Goal: Task Accomplishment & Management: Use online tool/utility

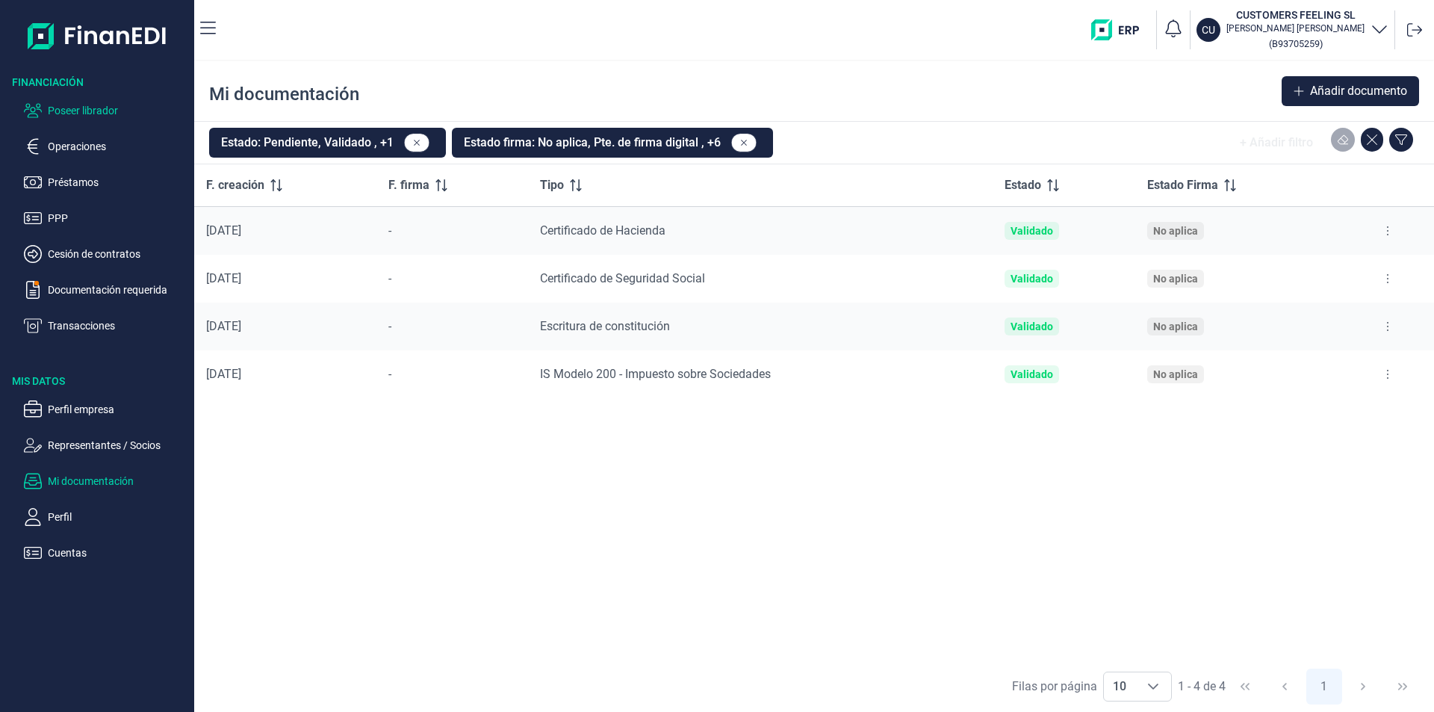
click at [96, 109] on p "Poseer librador" at bounding box center [118, 111] width 140 height 18
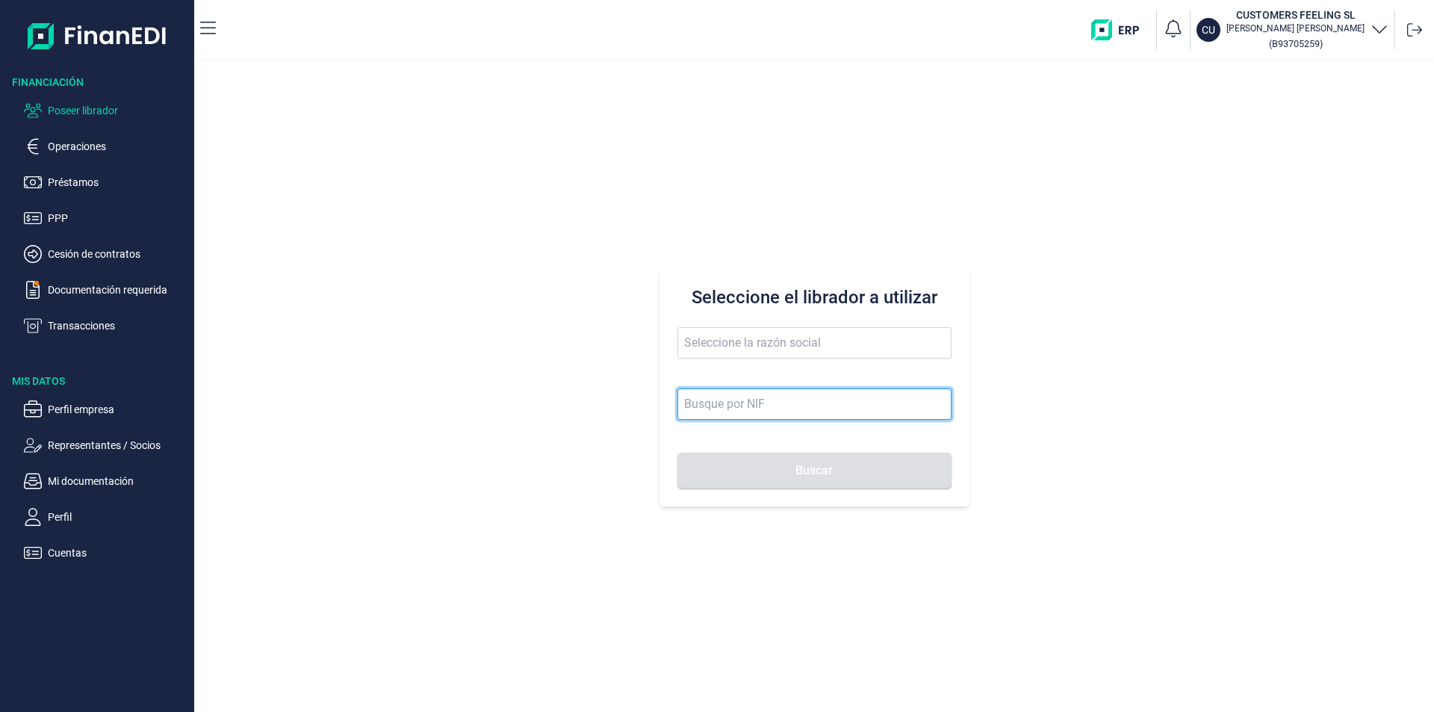
click at [724, 402] on input at bounding box center [814, 403] width 274 height 31
type input "b04216115"
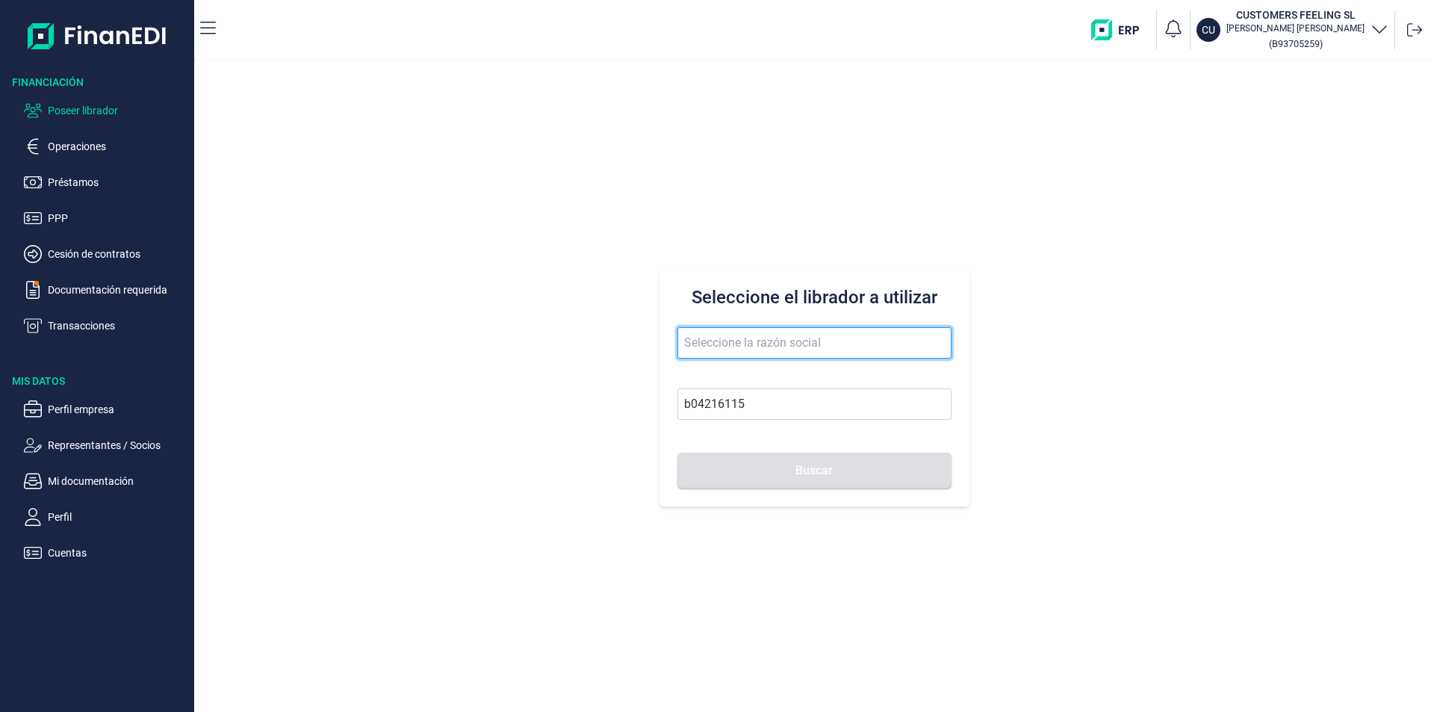
click at [733, 342] on input "text" at bounding box center [814, 342] width 274 height 31
type input "LA NORIA DEL PALMERAL SL"
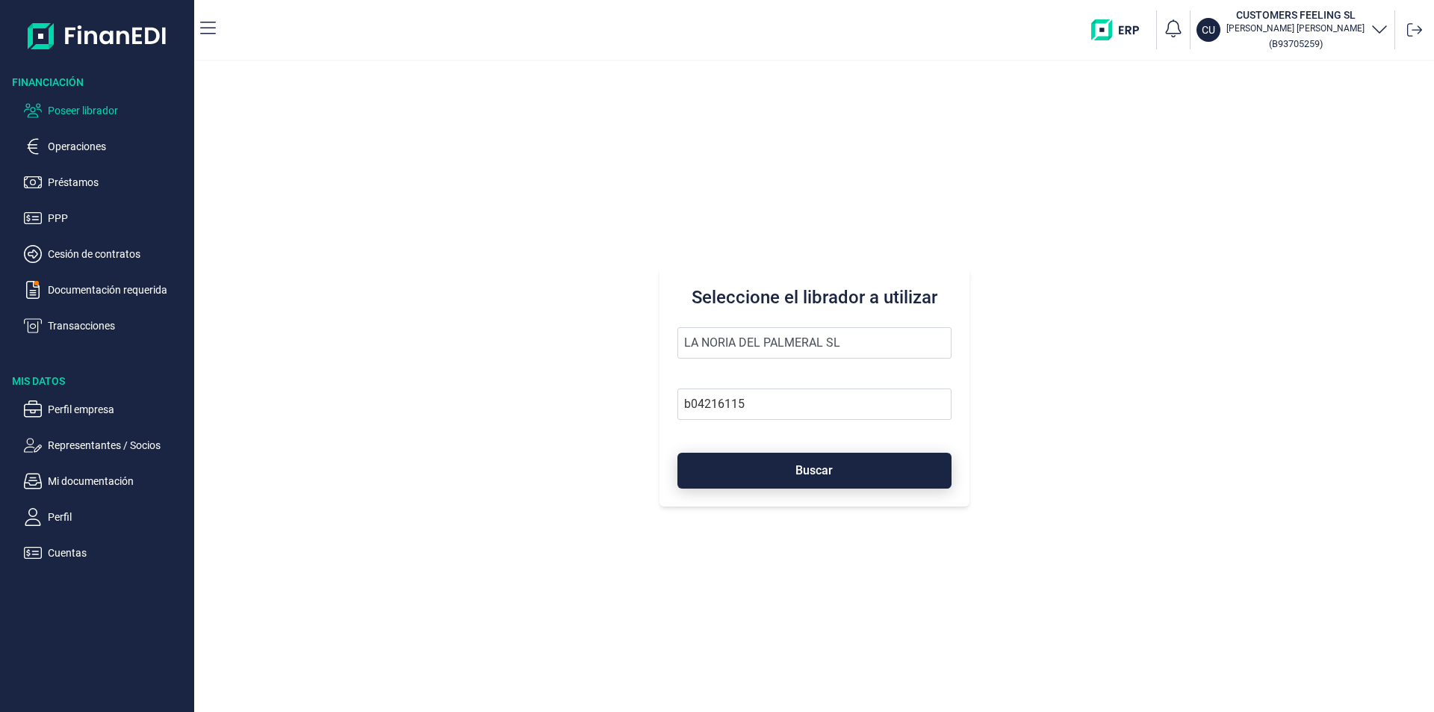
click at [814, 475] on span "Buscar" at bounding box center [813, 469] width 37 height 11
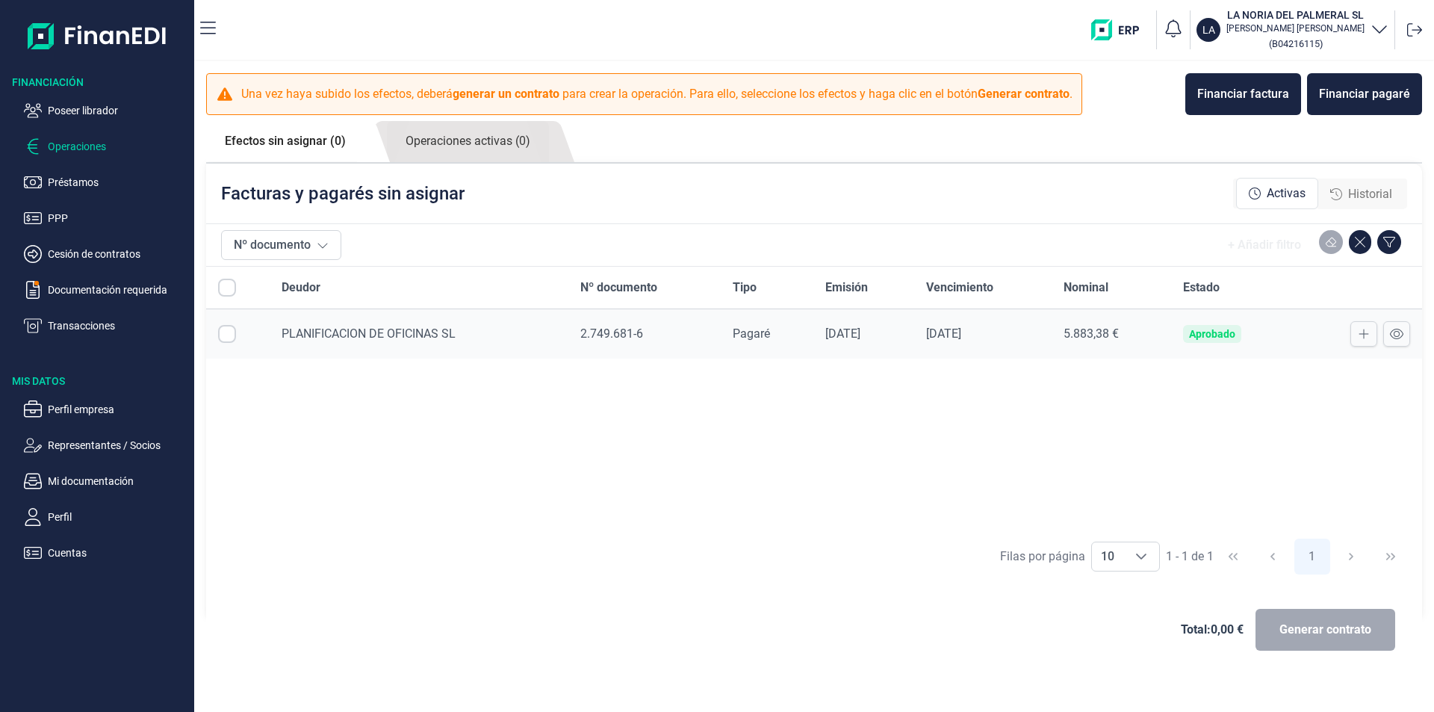
checkbox input "true"
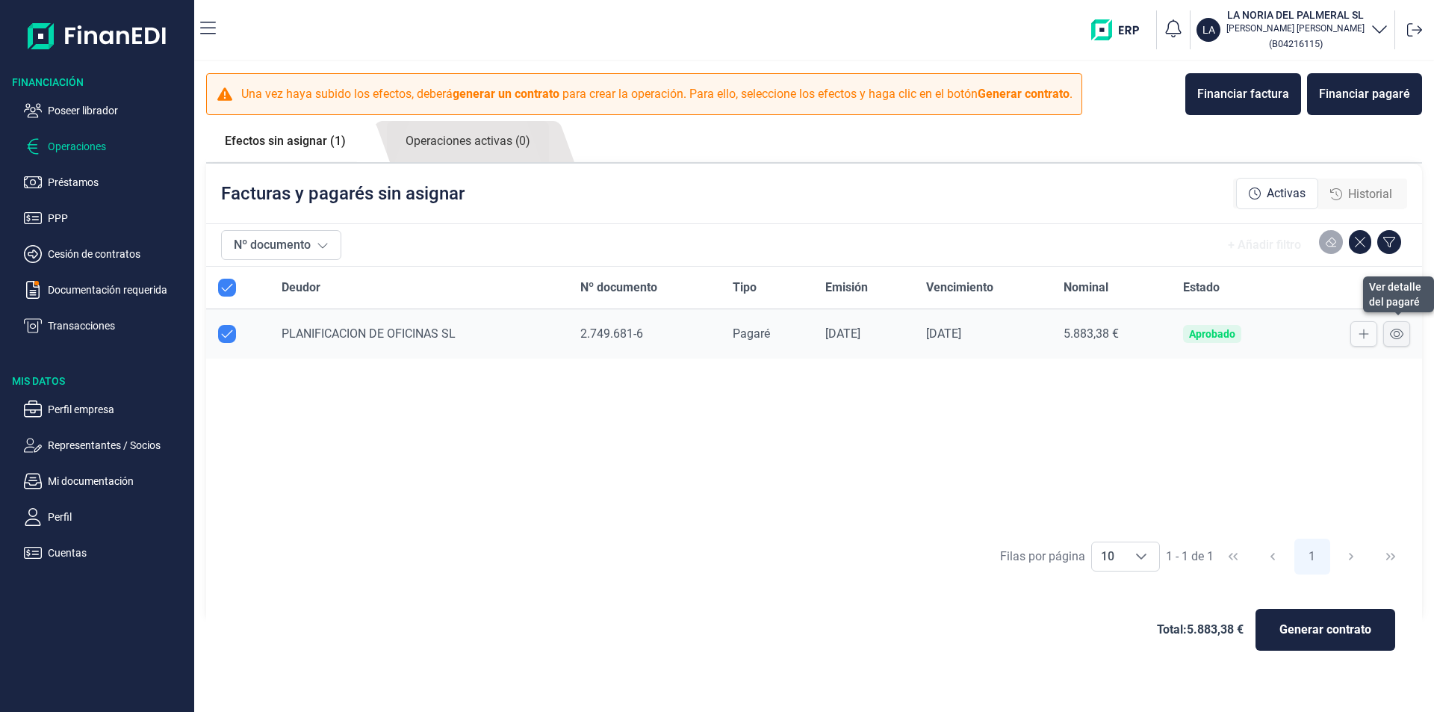
click at [1396, 332] on icon at bounding box center [1396, 334] width 13 height 12
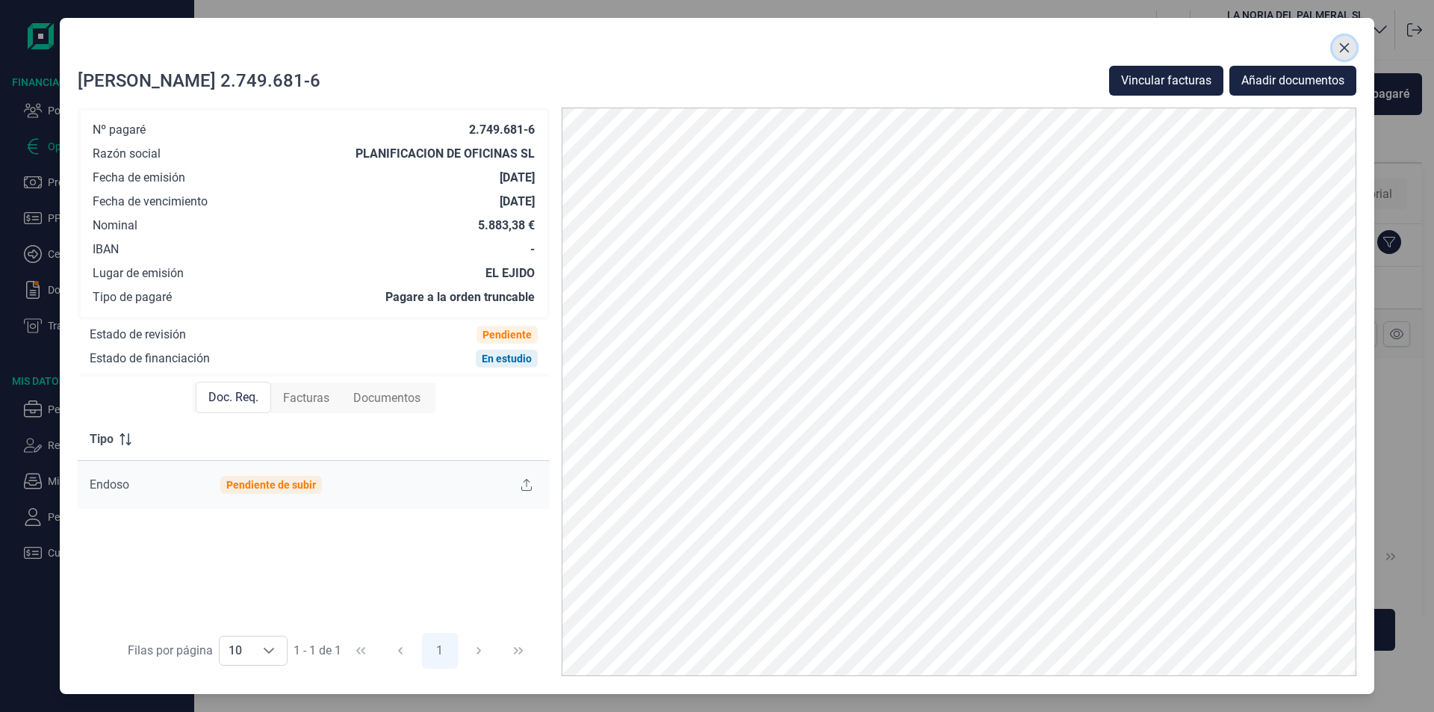
click at [1348, 49] on icon "Close" at bounding box center [1344, 48] width 12 height 12
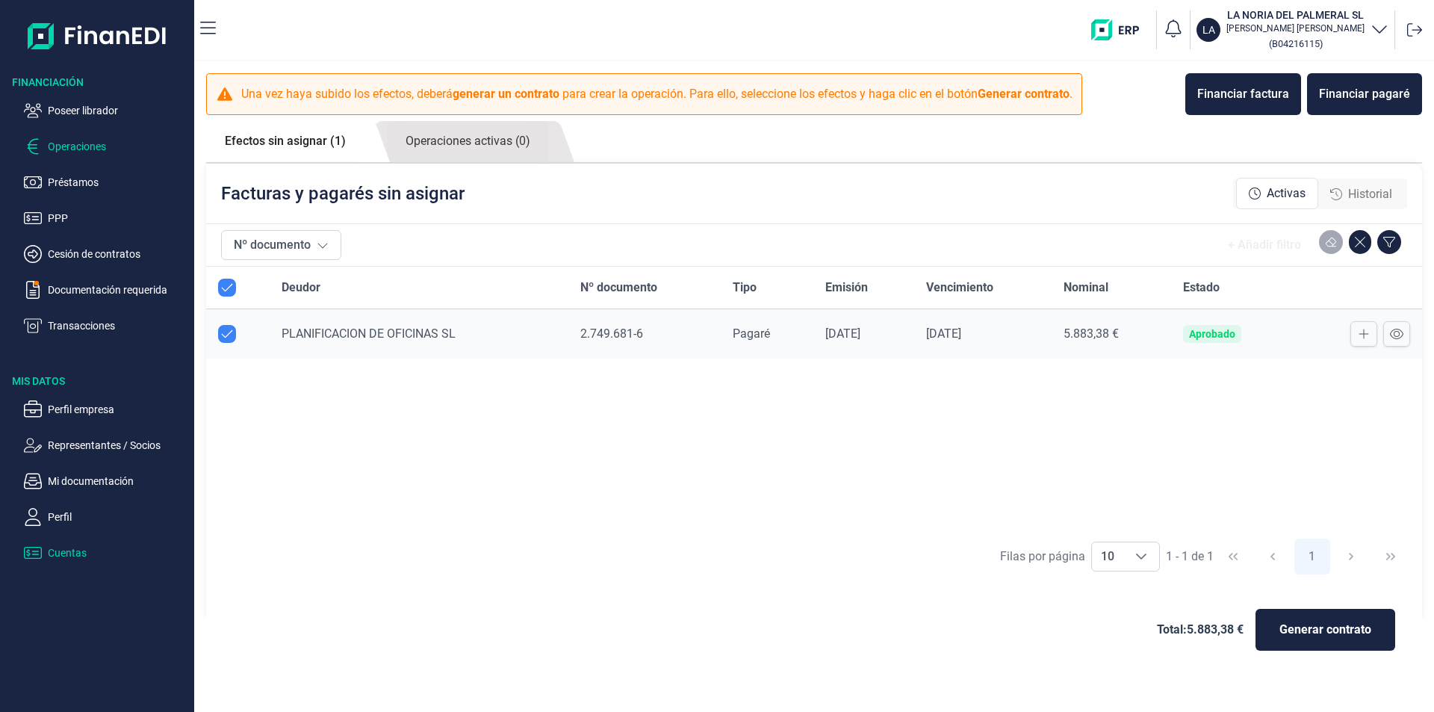
click at [71, 551] on p "Cuentas" at bounding box center [118, 553] width 140 height 18
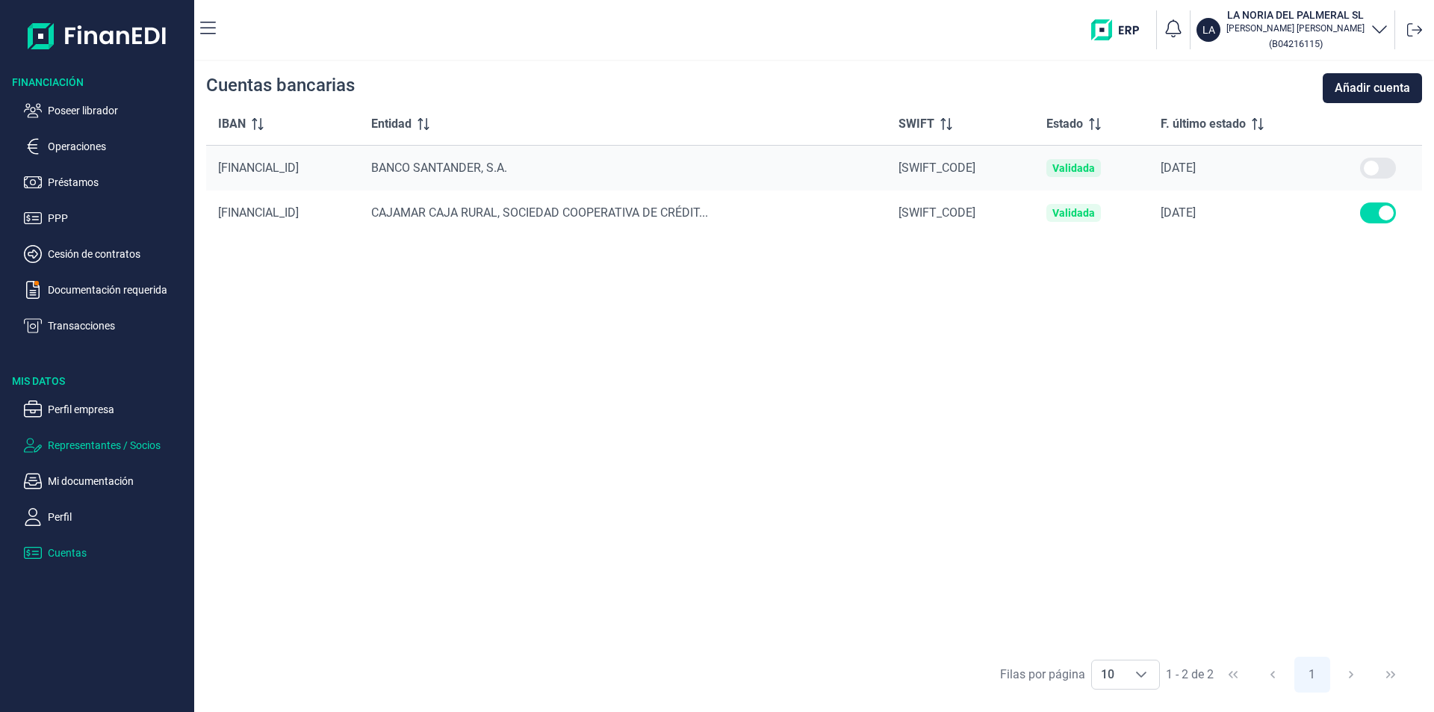
click at [75, 447] on p "Representantes / Socios" at bounding box center [118, 445] width 140 height 18
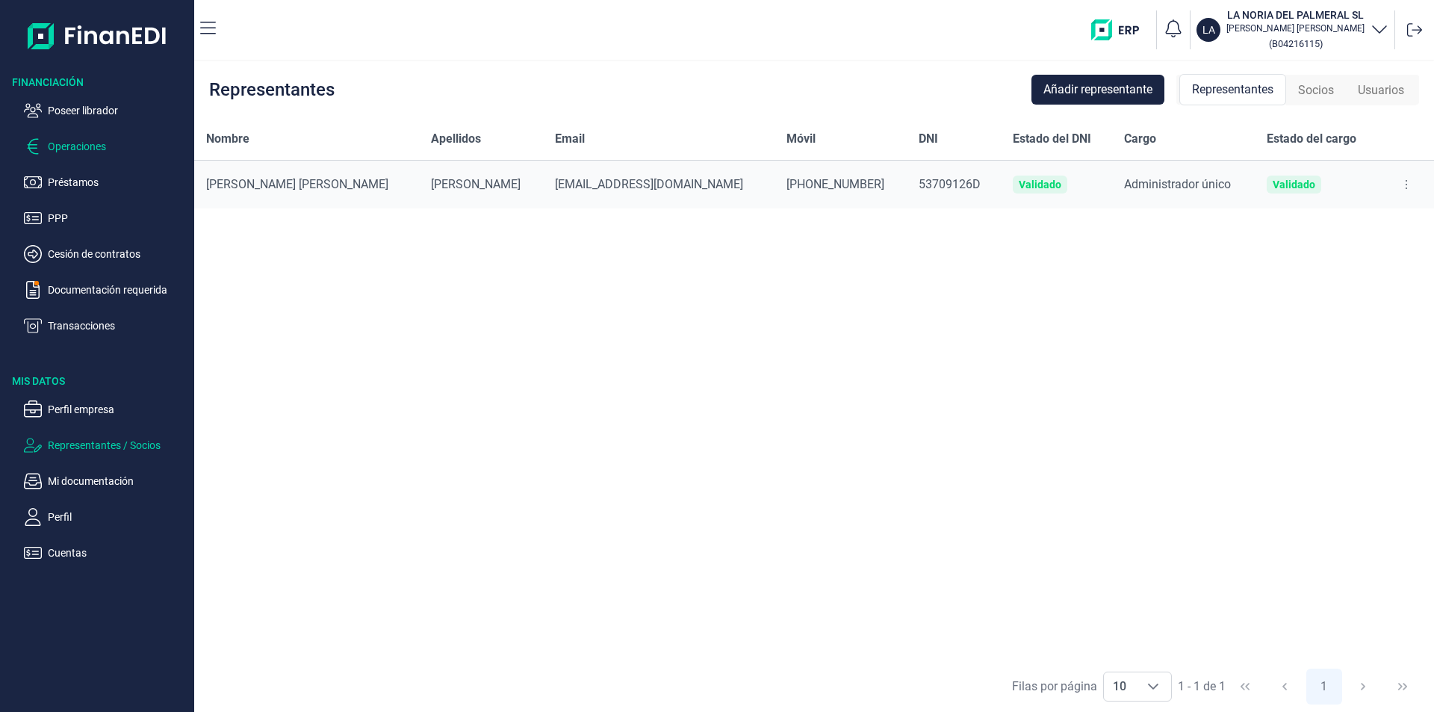
click at [76, 147] on p "Operaciones" at bounding box center [118, 146] width 140 height 18
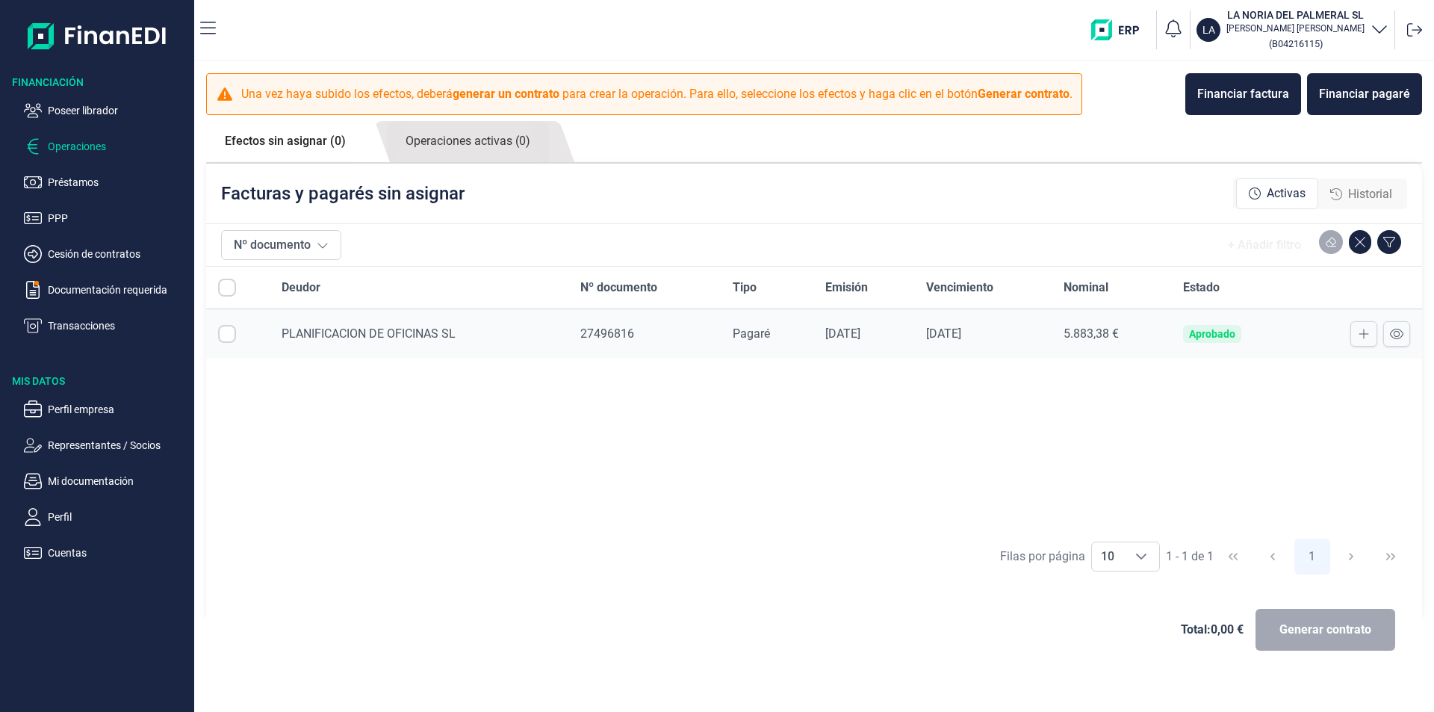
checkbox input "true"
click at [739, 435] on div "Deudor Nº documento Tipo Emisión Vencimiento Nominal Estado PLANIFICACION DE OF…" at bounding box center [814, 399] width 1216 height 264
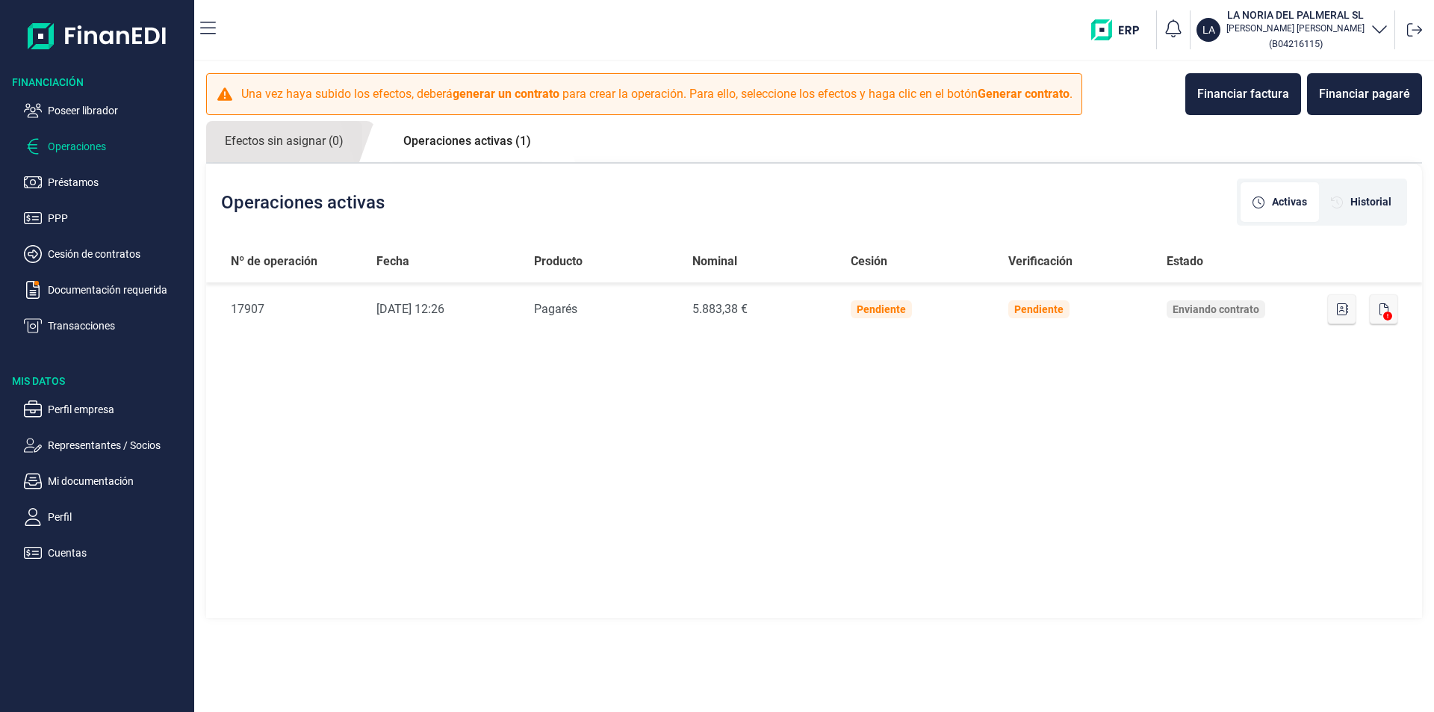
click at [464, 148] on link "Operaciones activas (1)" at bounding box center [467, 141] width 165 height 40
click at [66, 289] on p "Documentación requerida" at bounding box center [118, 290] width 140 height 18
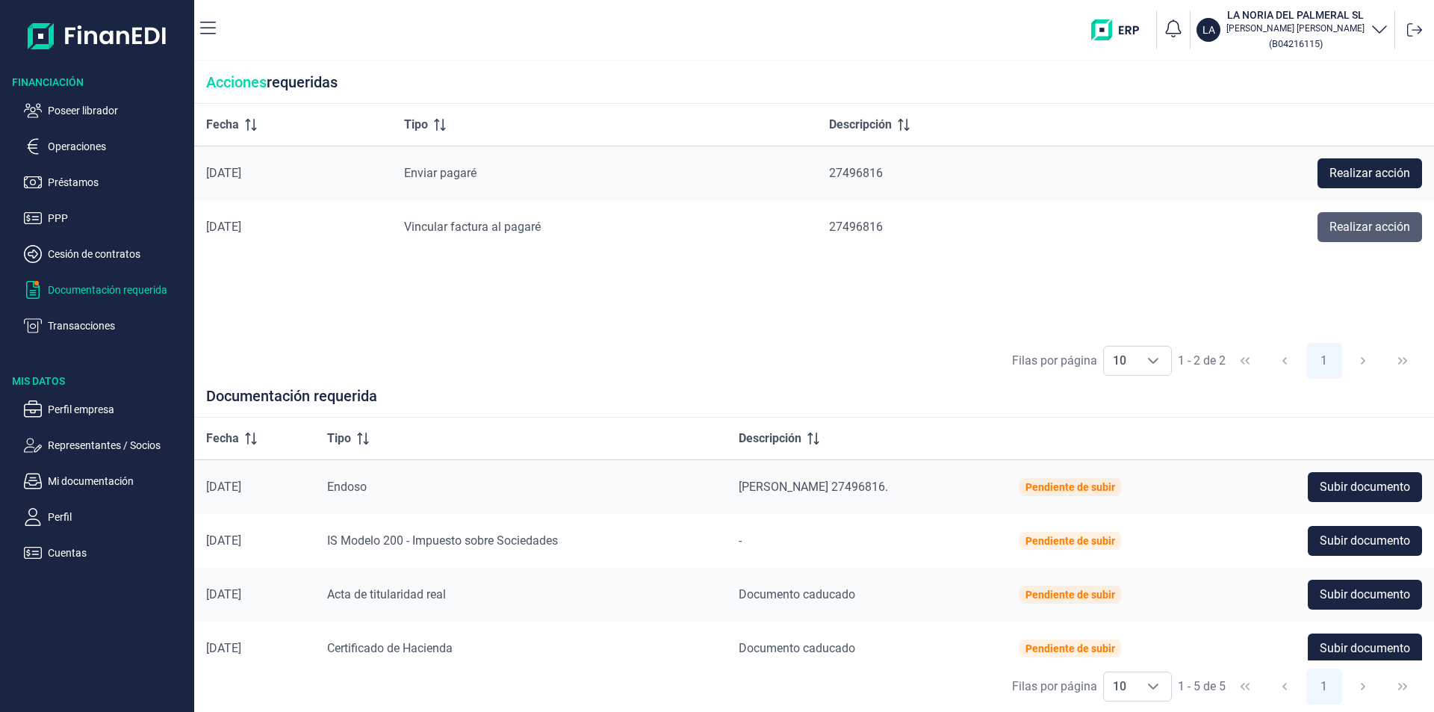
click at [1347, 222] on span "Realizar acción" at bounding box center [1369, 227] width 81 height 18
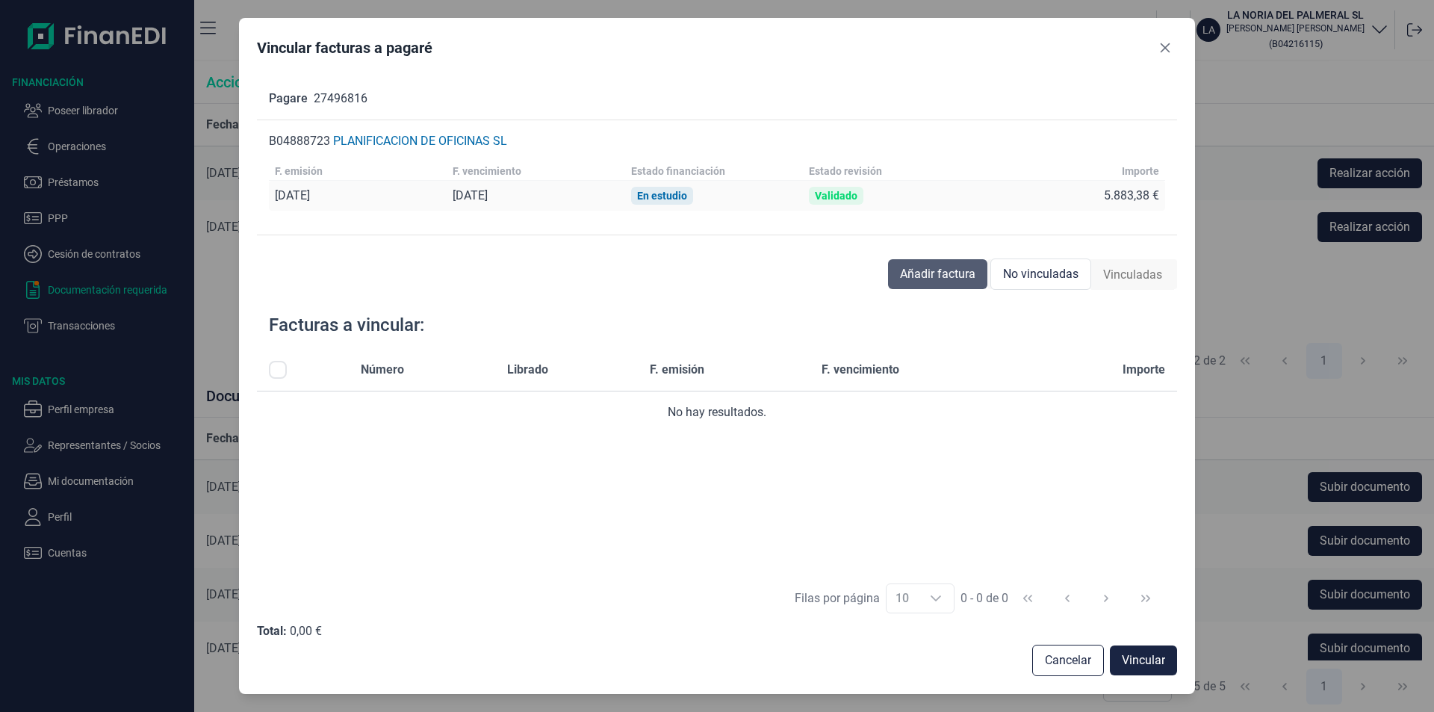
click at [936, 273] on span "Añadir factura" at bounding box center [937, 274] width 75 height 18
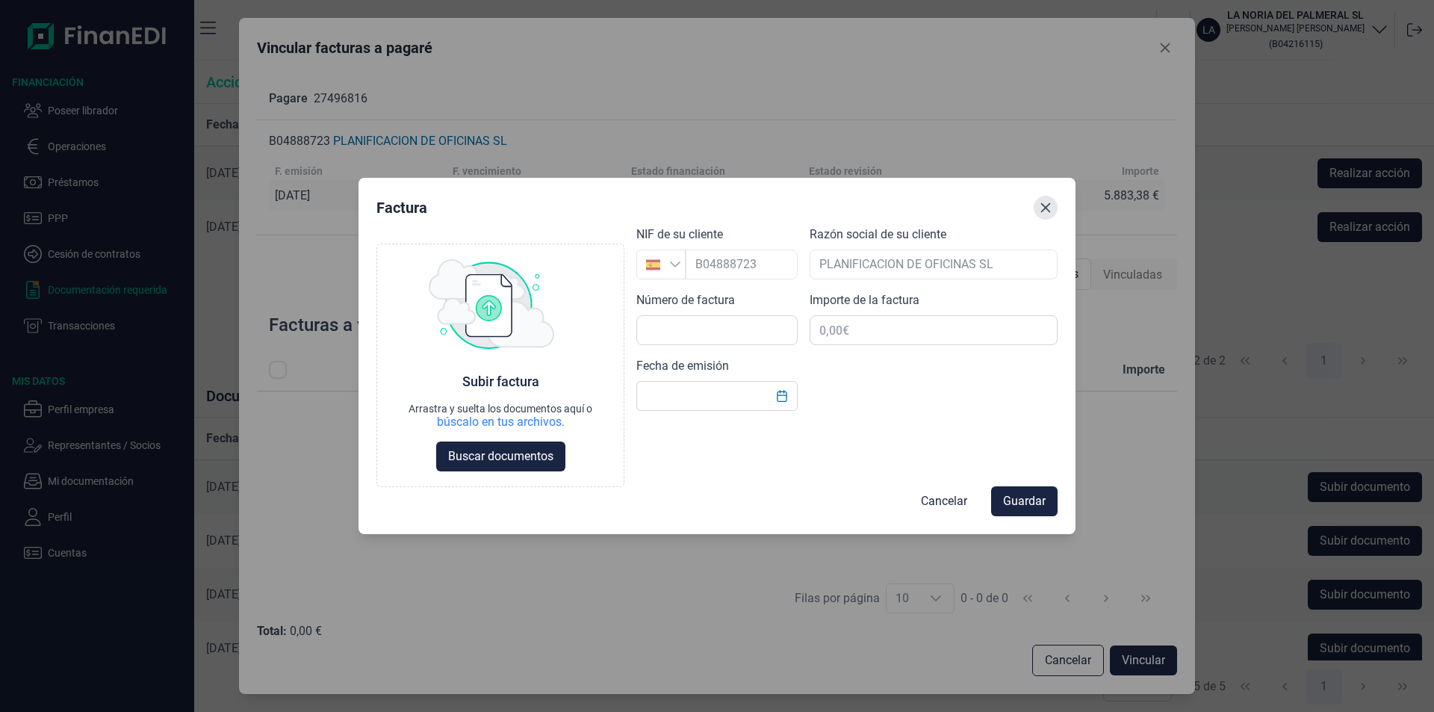
click at [1044, 209] on icon "Close" at bounding box center [1046, 208] width 10 height 10
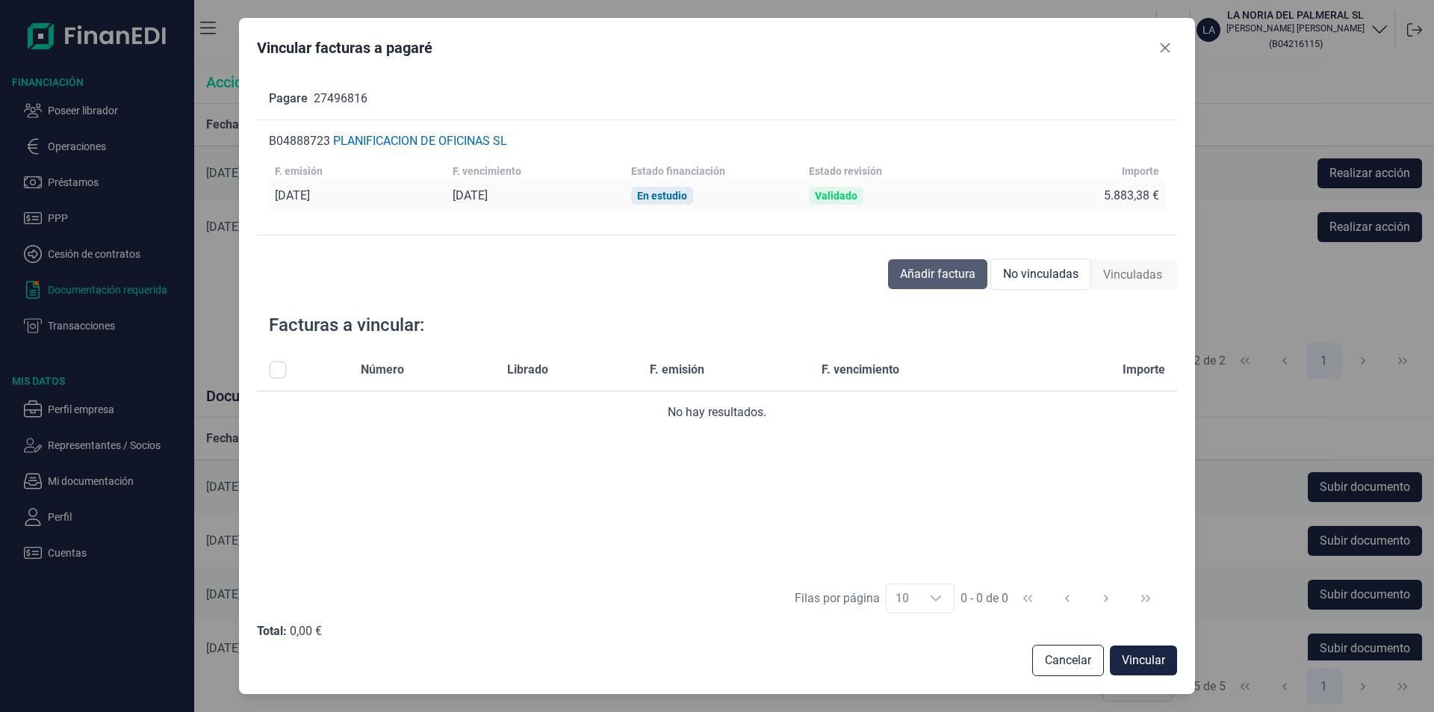
click at [933, 274] on span "Añadir factura" at bounding box center [937, 274] width 75 height 18
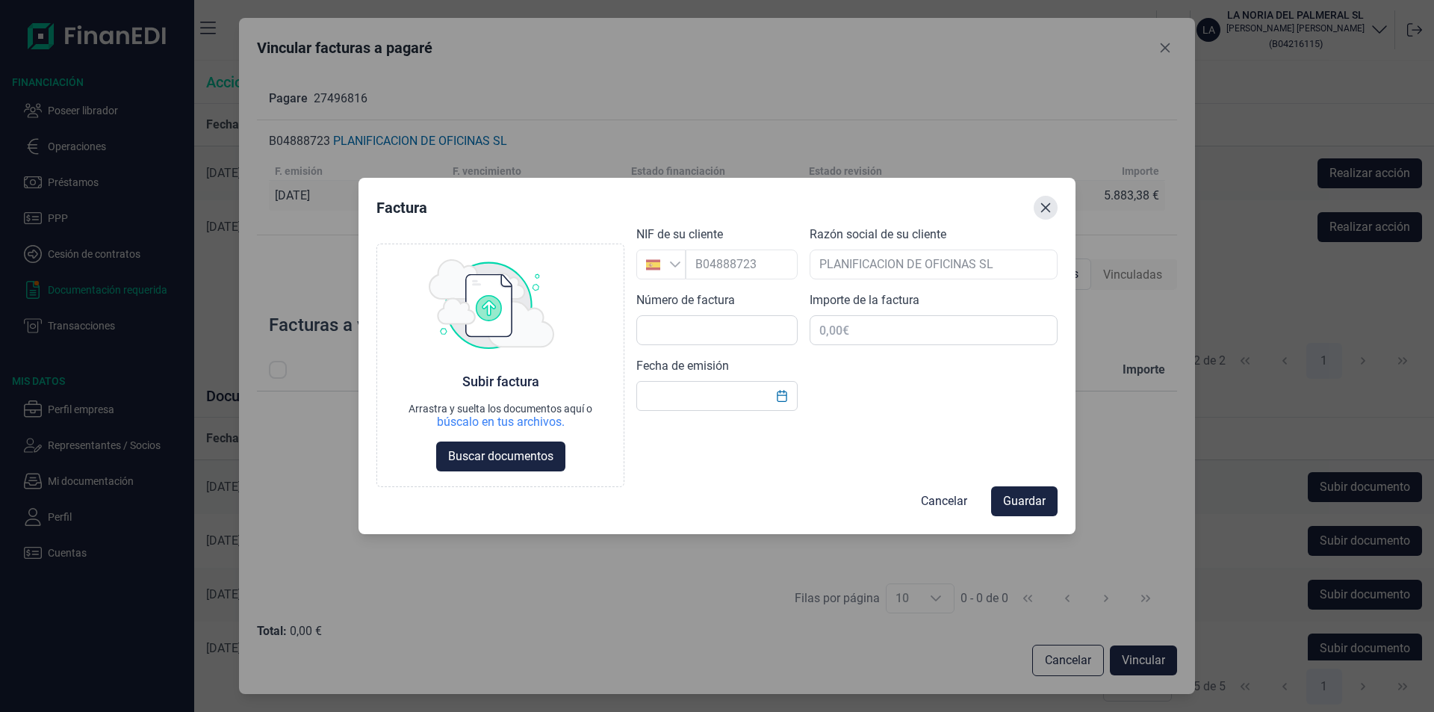
click at [1048, 205] on icon "Close" at bounding box center [1046, 208] width 10 height 10
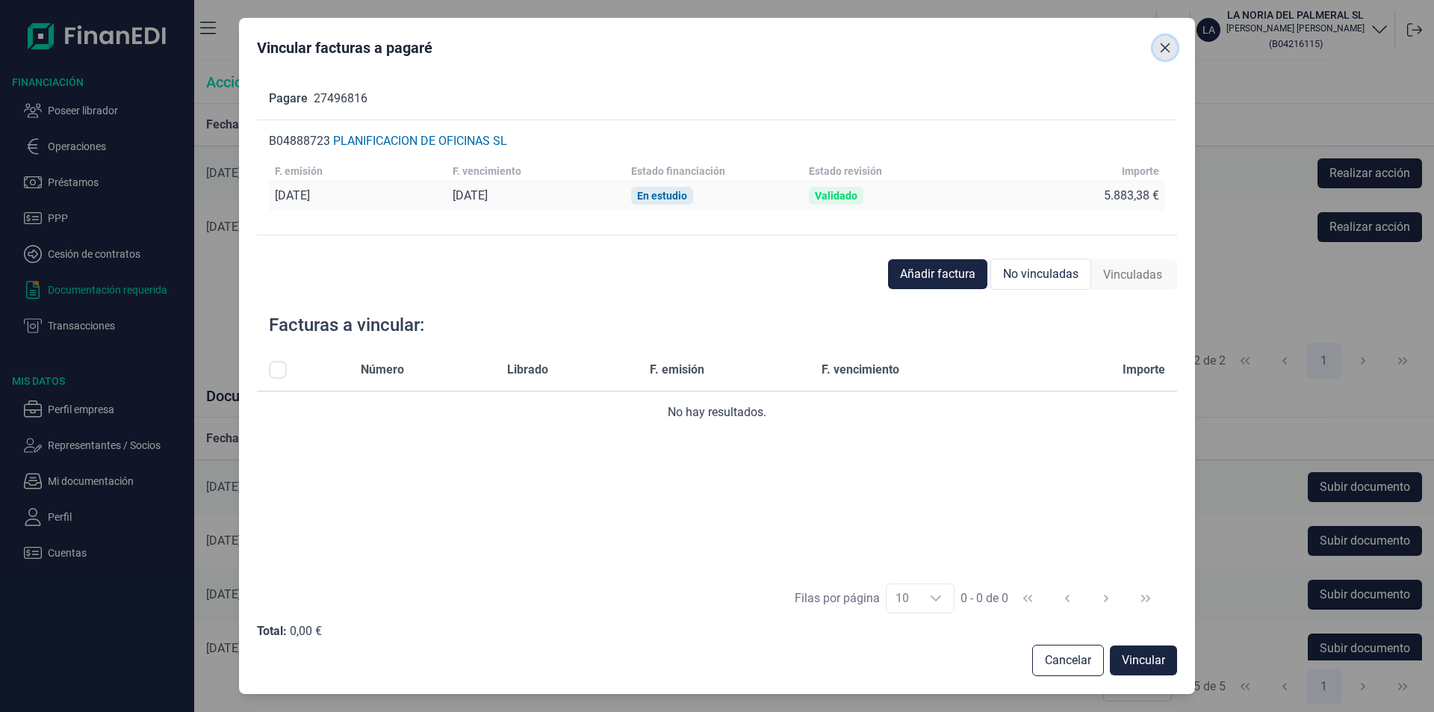
click at [1166, 49] on icon "Close" at bounding box center [1165, 48] width 10 height 10
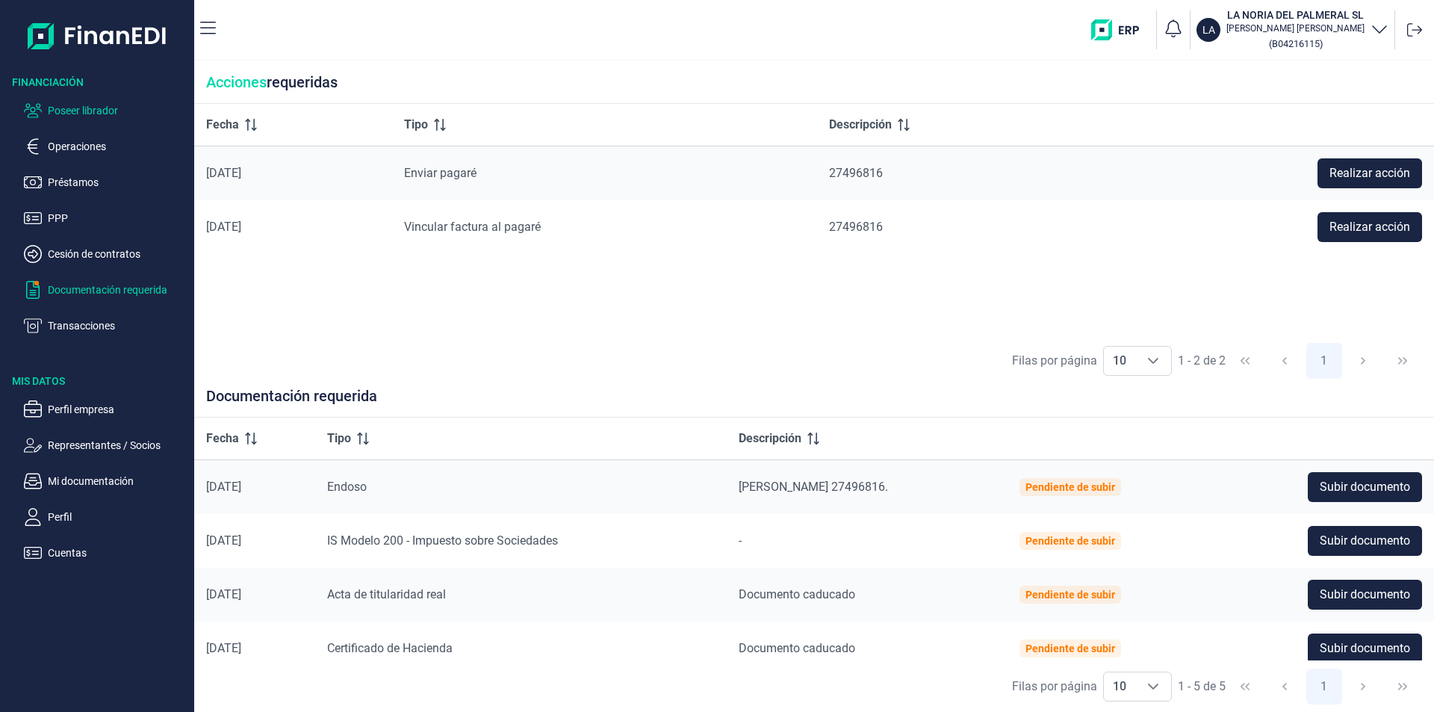
click at [98, 110] on p "Poseer librador" at bounding box center [118, 111] width 140 height 18
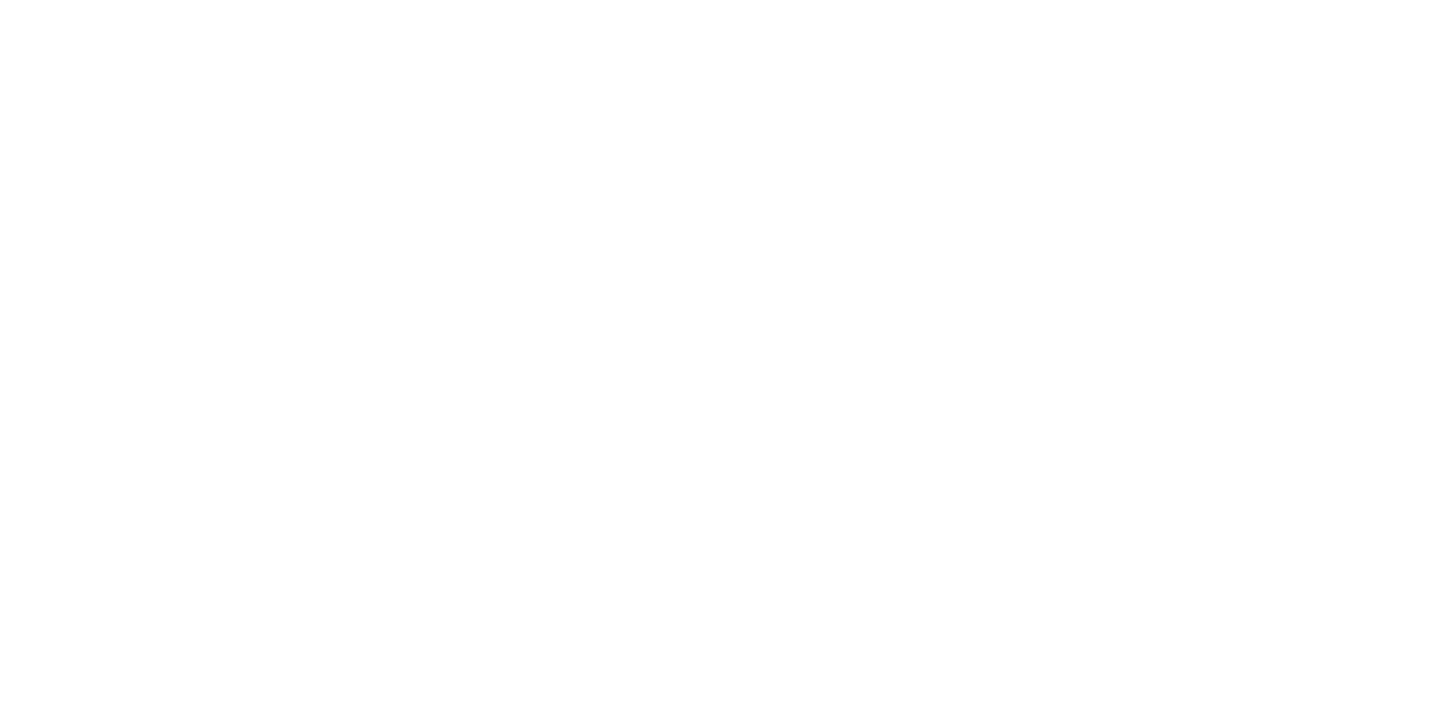
click at [809, 268] on main at bounding box center [717, 356] width 1434 height 712
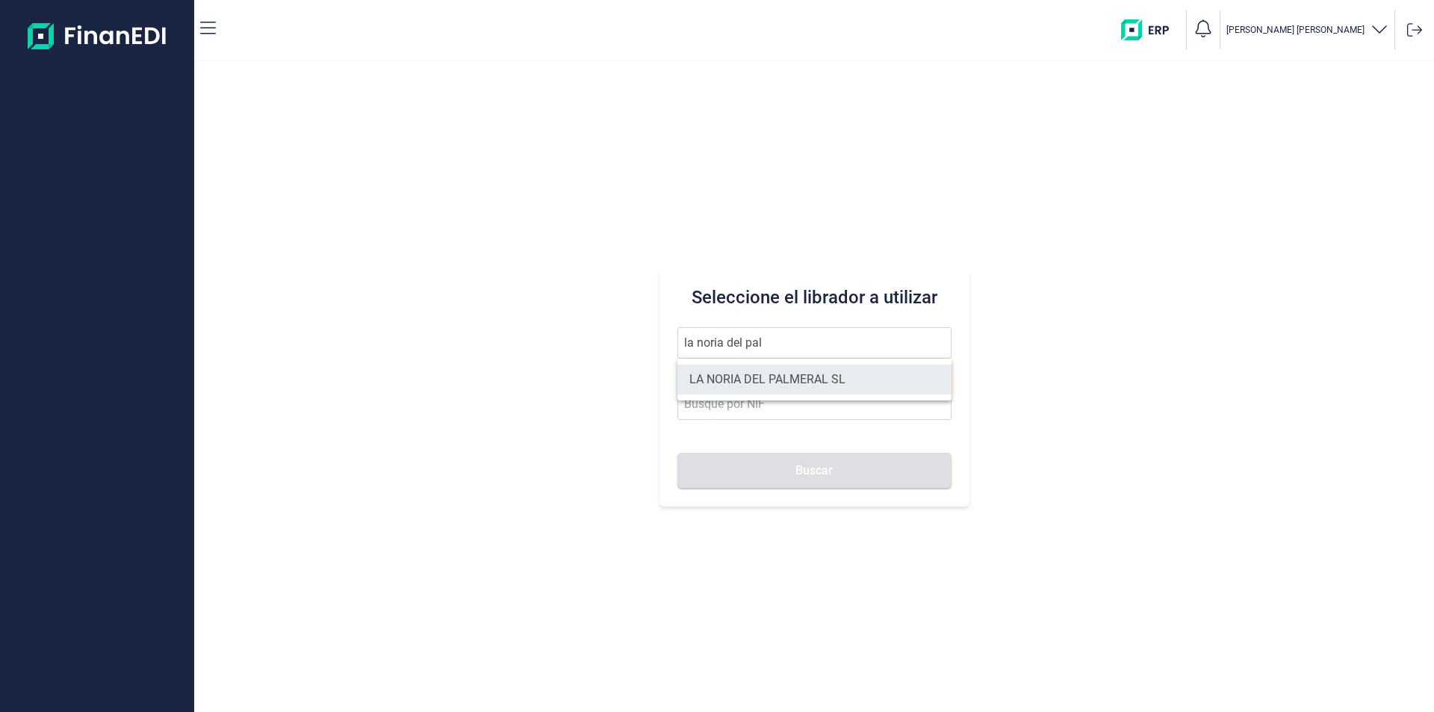
click at [759, 380] on li "LA NORIA DEL PALMERAL SL" at bounding box center [814, 379] width 274 height 30
type input "LA NORIA DEL PALMERAL SL"
type input "B04216115"
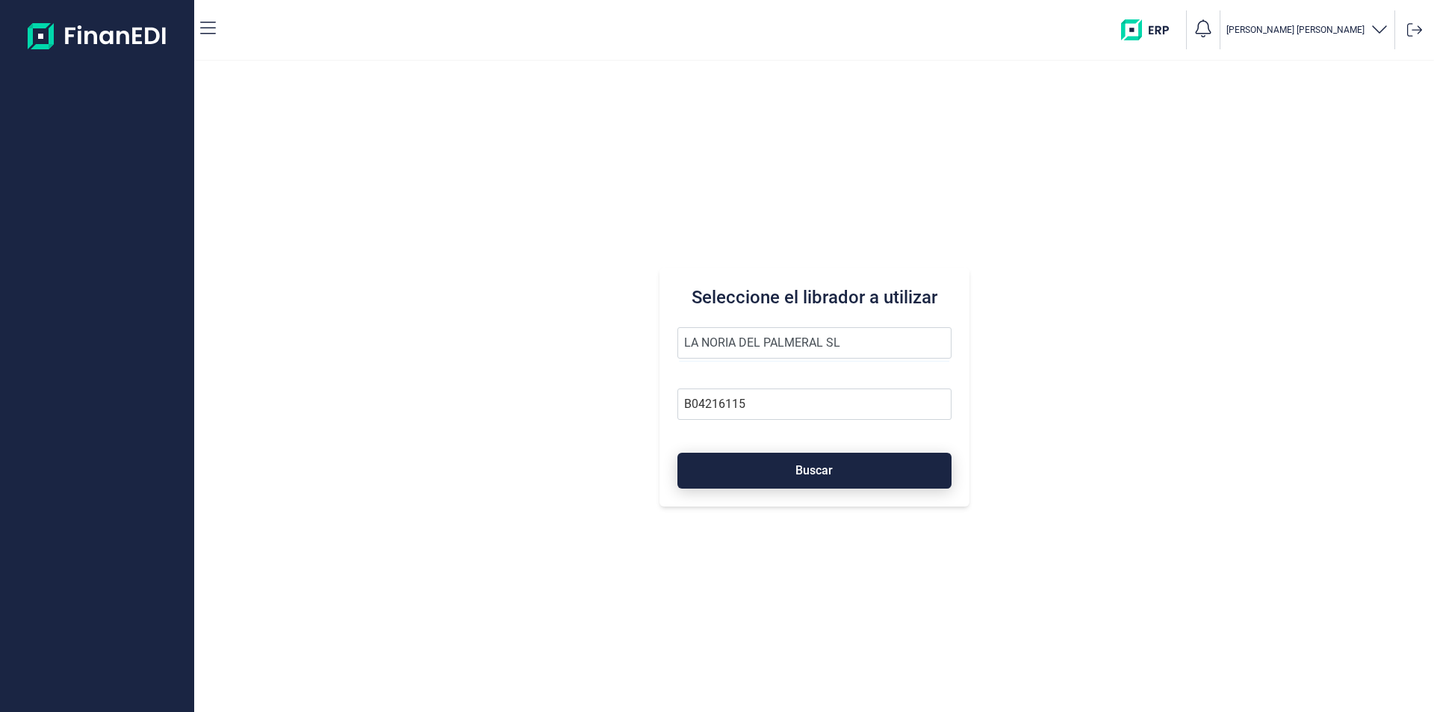
click at [777, 474] on button "Buscar" at bounding box center [814, 471] width 274 height 36
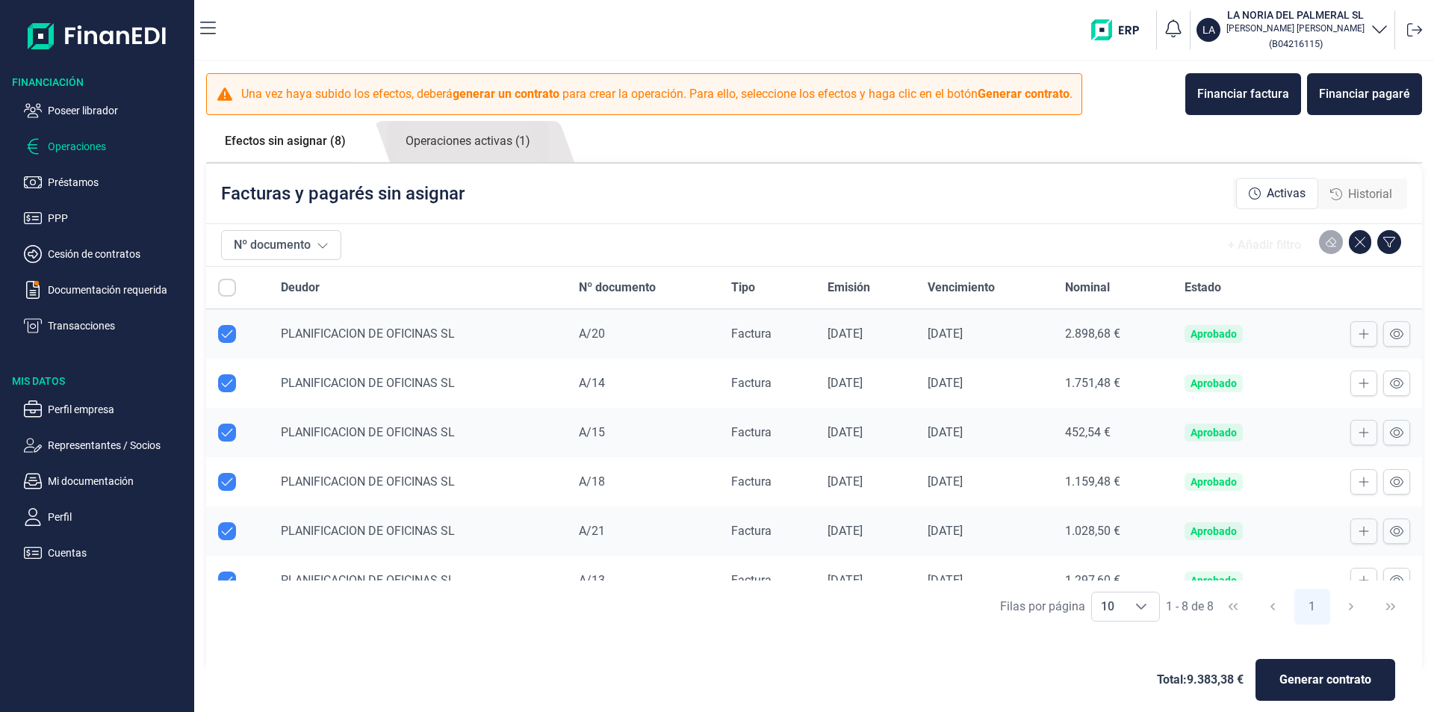
checkbox input "true"
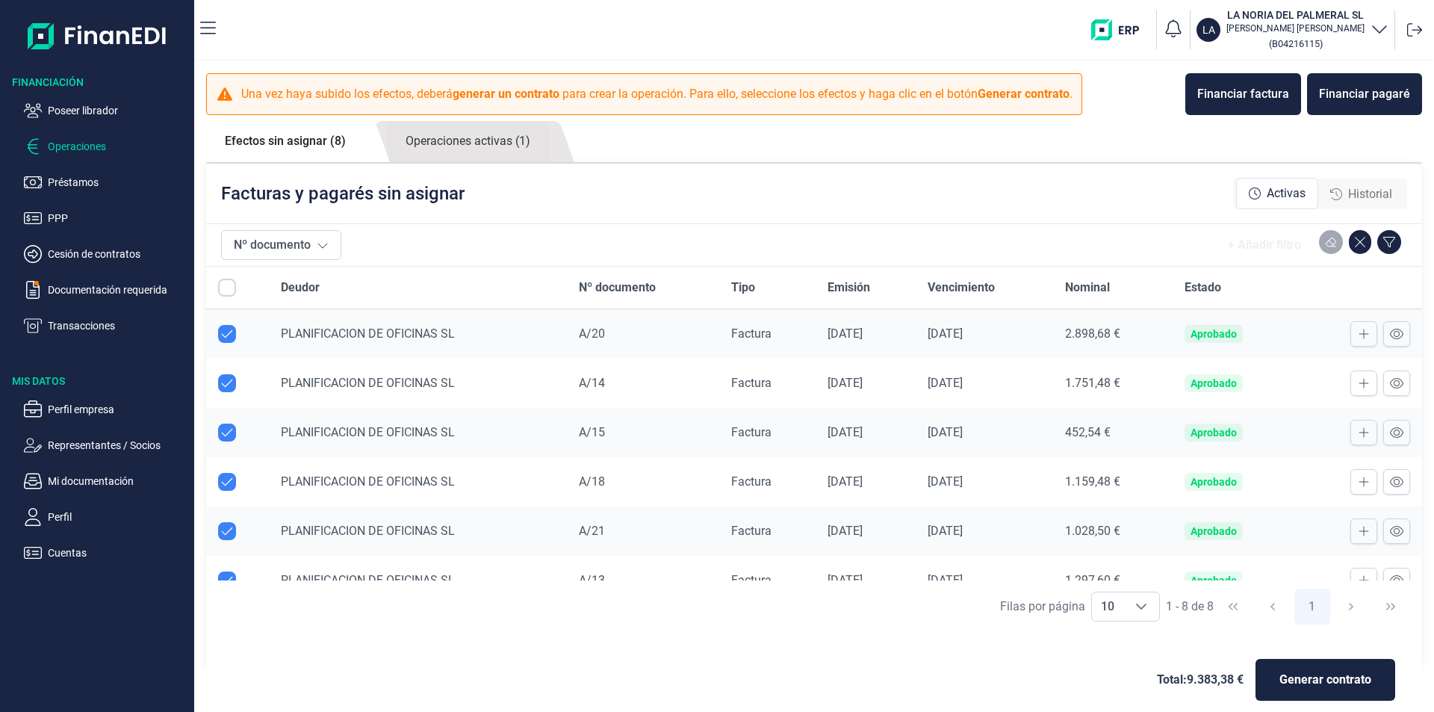
checkbox input "true"
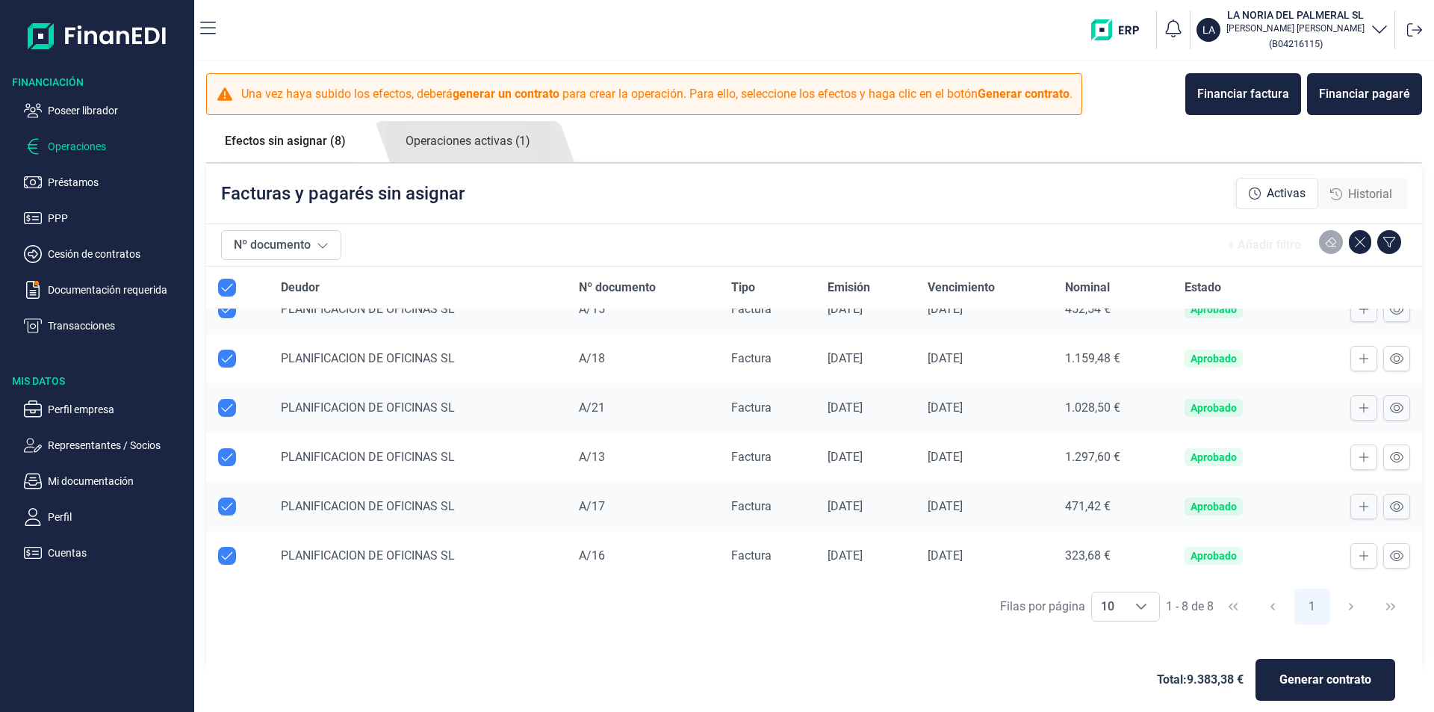
scroll to position [16, 0]
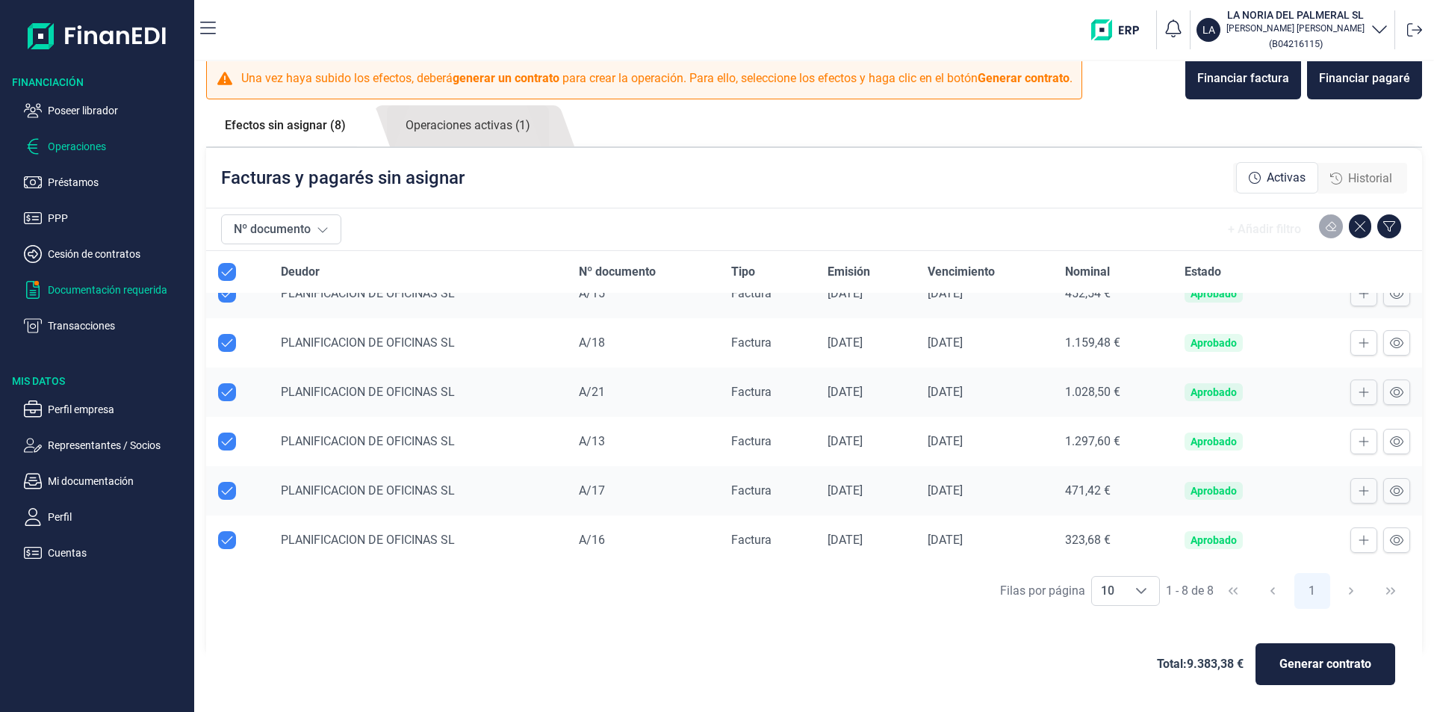
click at [122, 291] on p "Documentación requerida" at bounding box center [118, 290] width 140 height 18
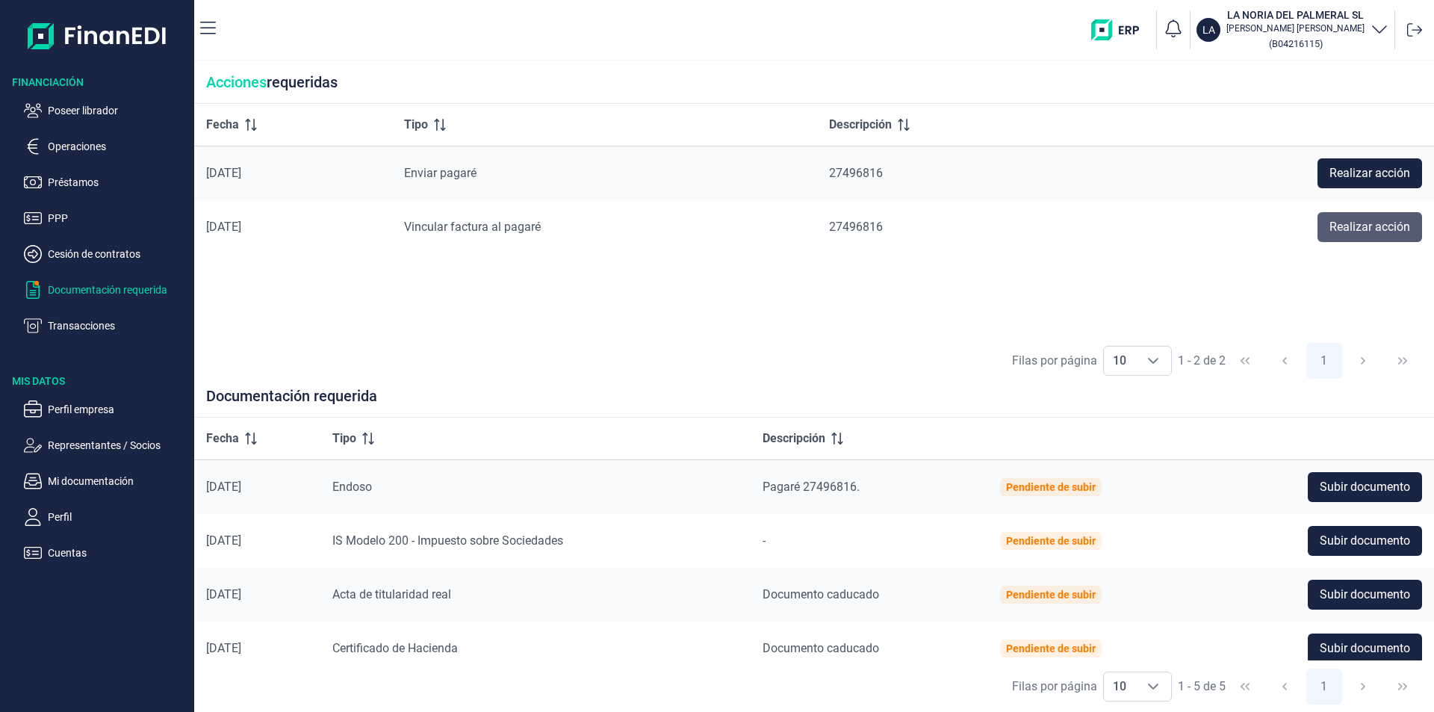
click at [1351, 227] on span "Realizar acción" at bounding box center [1369, 227] width 81 height 18
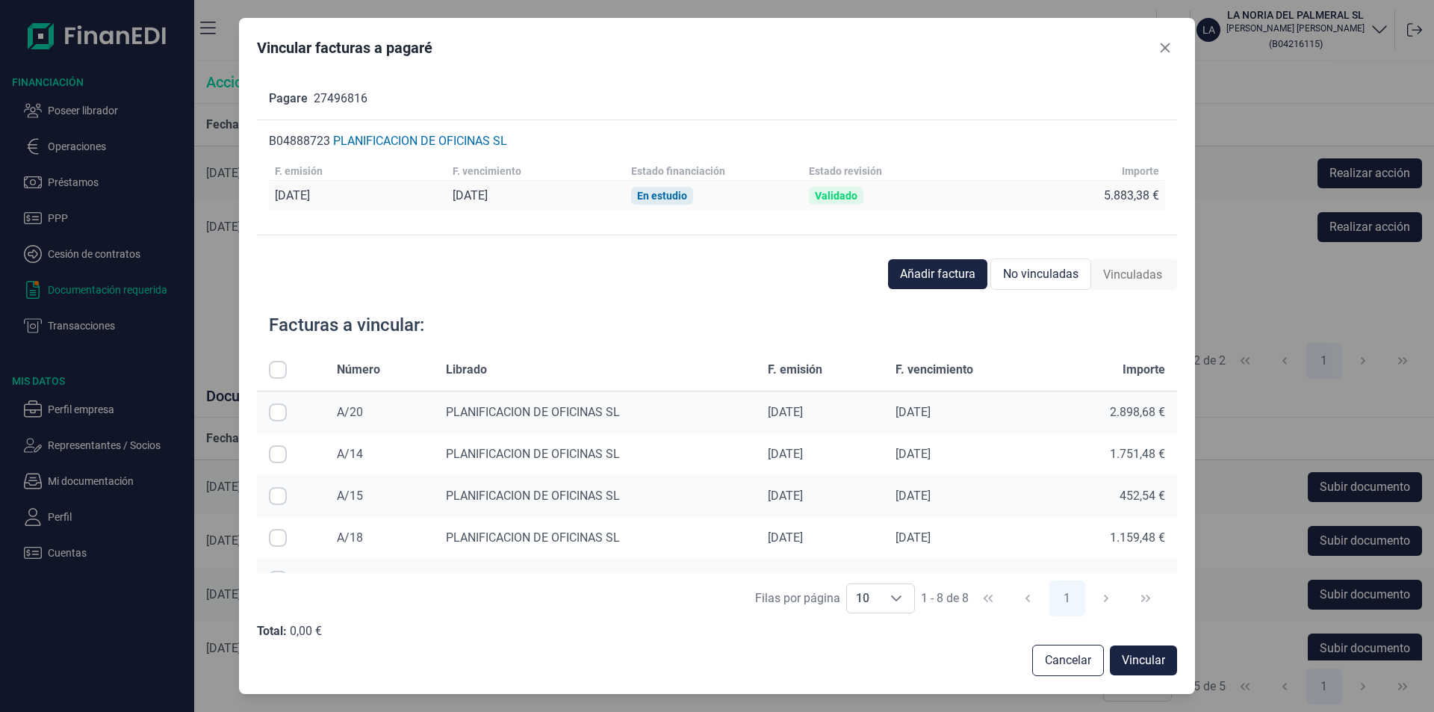
click at [281, 367] on input "All items unselected" at bounding box center [278, 370] width 18 height 18
checkbox input "true"
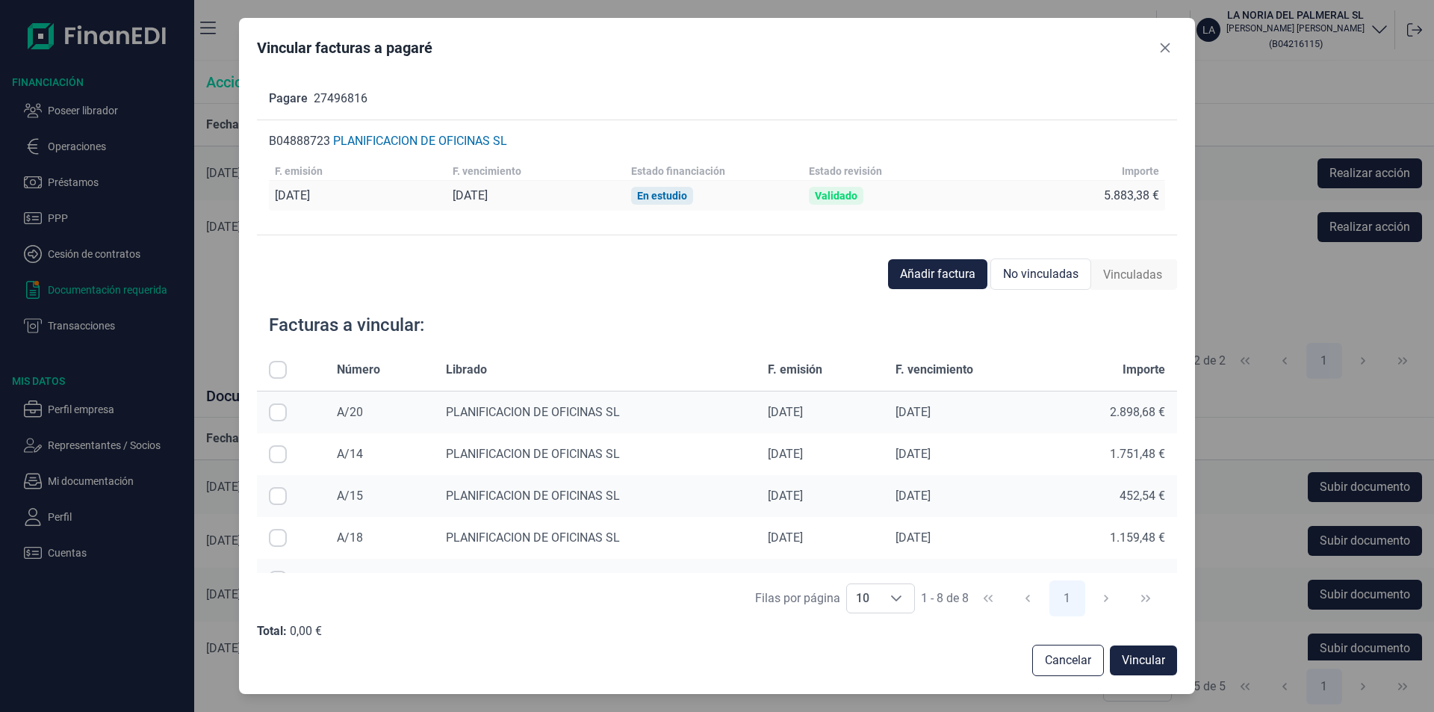
checkbox input "true"
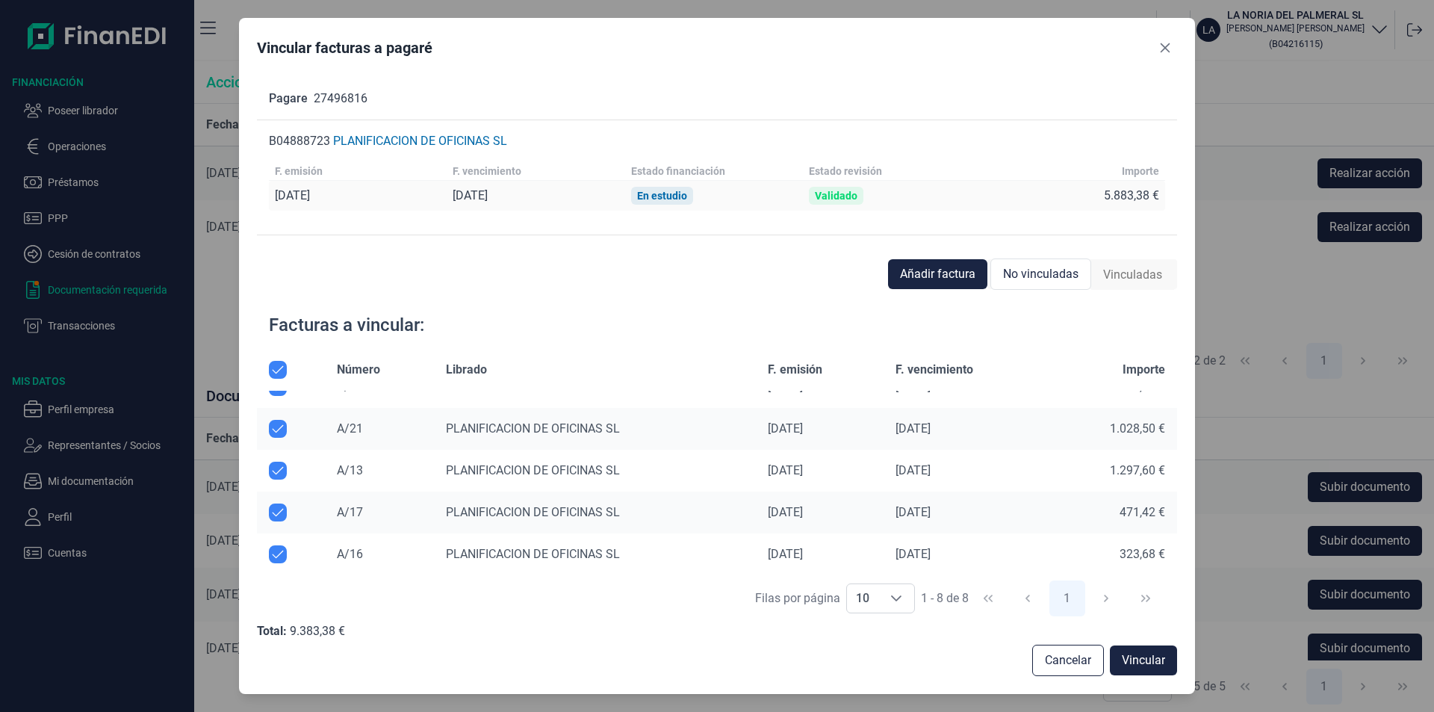
scroll to position [153, 0]
click at [1145, 662] on span "Vincular" at bounding box center [1143, 660] width 43 height 18
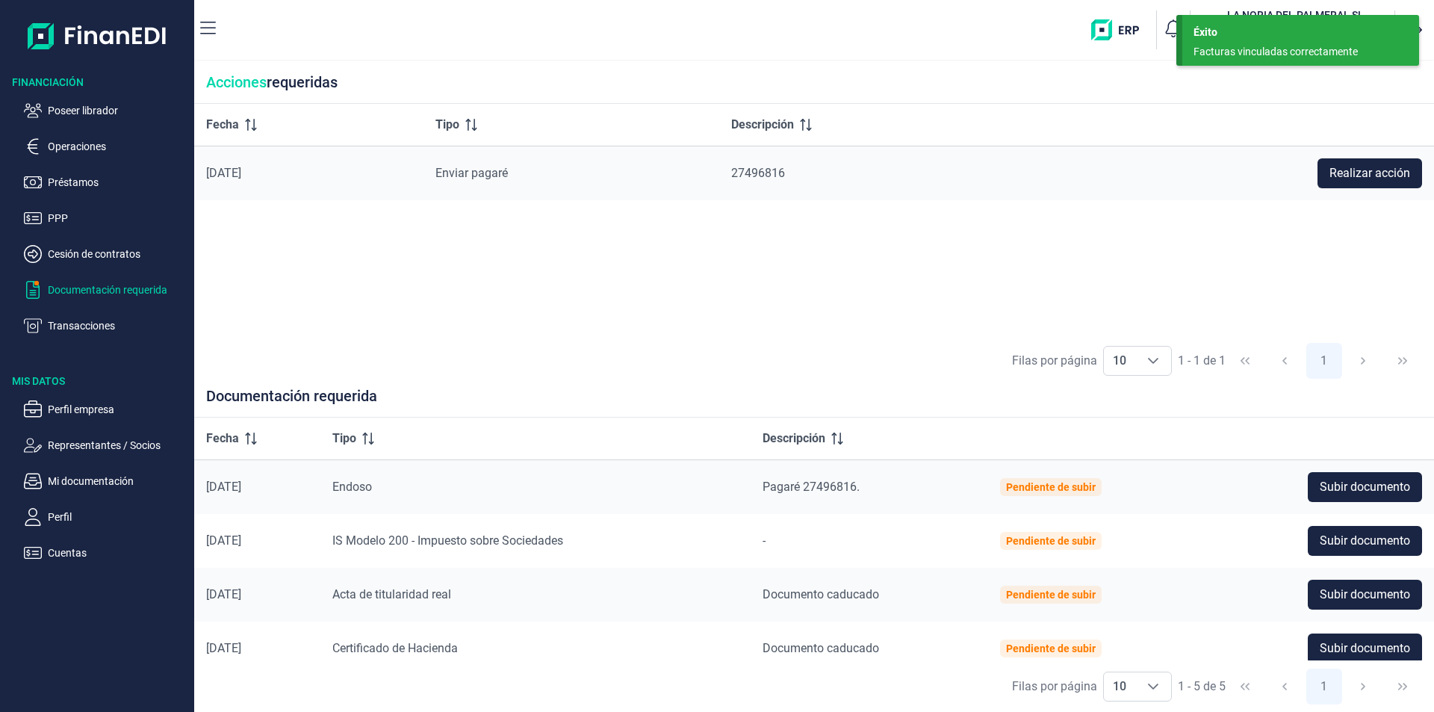
click at [641, 273] on div "Fecha Tipo Descripción 17/09/2025 Enviar pagaré 27496816 Realizar acción" at bounding box center [814, 219] width 1240 height 231
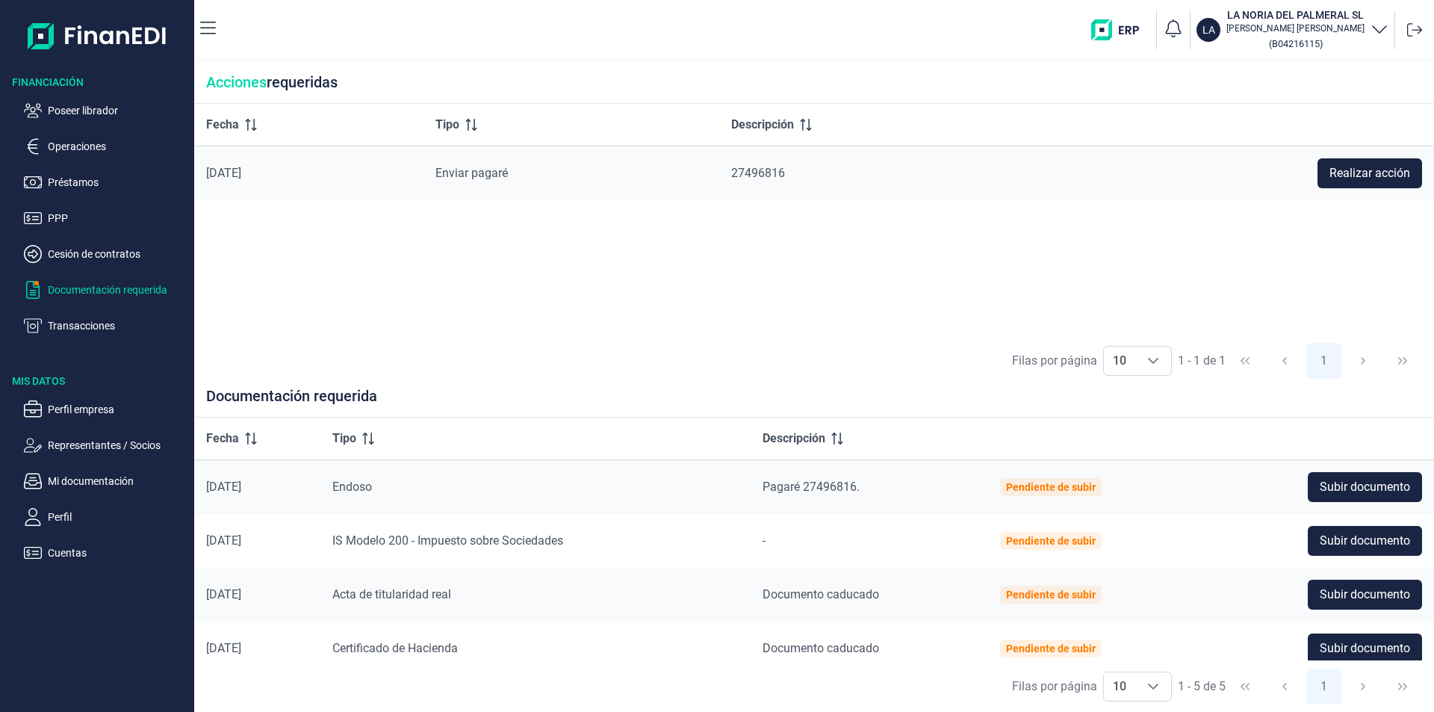
click at [446, 272] on div "Fecha Tipo Descripción 17/09/2025 Enviar pagaré 27496816 Realizar acción" at bounding box center [814, 219] width 1240 height 231
